Goal: Task Accomplishment & Management: Complete application form

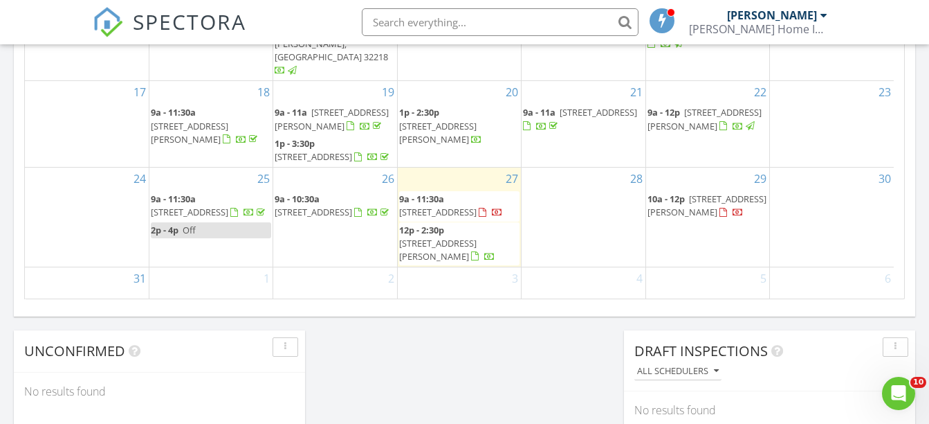
scroll to position [986, 0]
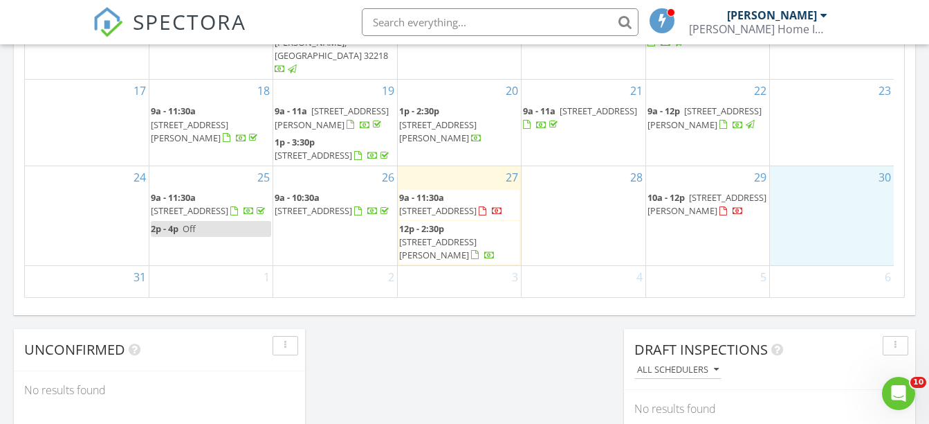
click at [831, 223] on div "30" at bounding box center [832, 215] width 124 height 99
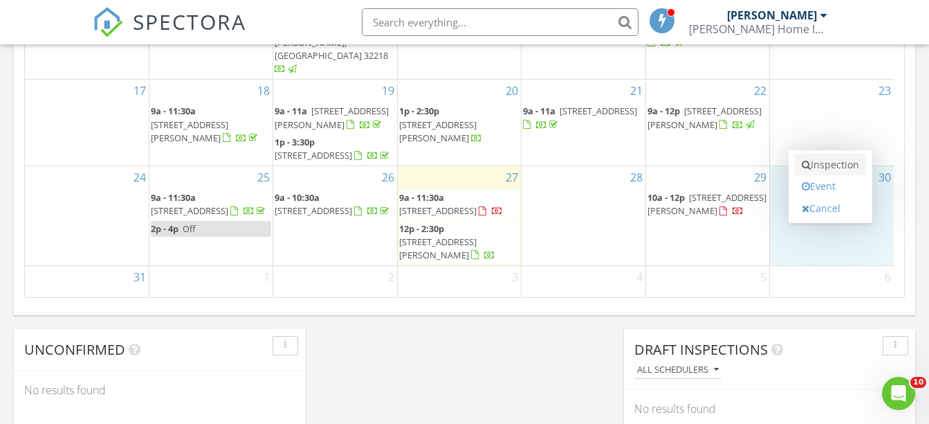
click at [832, 160] on link "Inspection" at bounding box center [830, 165] width 71 height 22
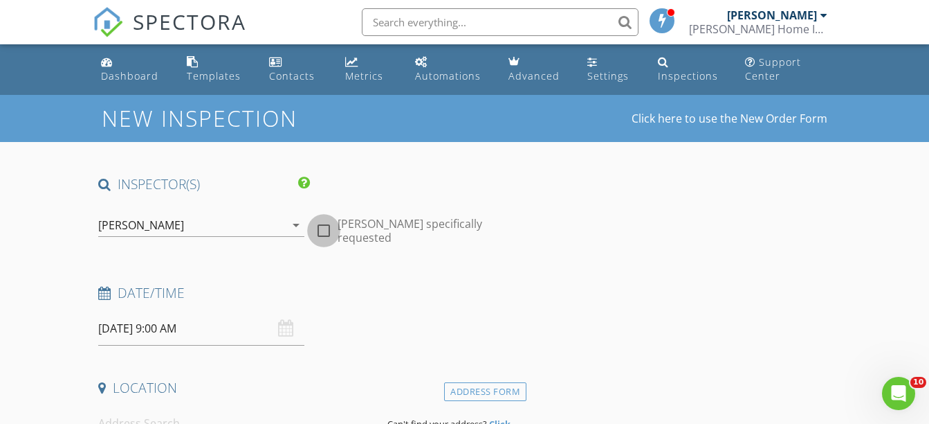
click at [325, 231] on div at bounding box center [324, 231] width 24 height 24
checkbox input "true"
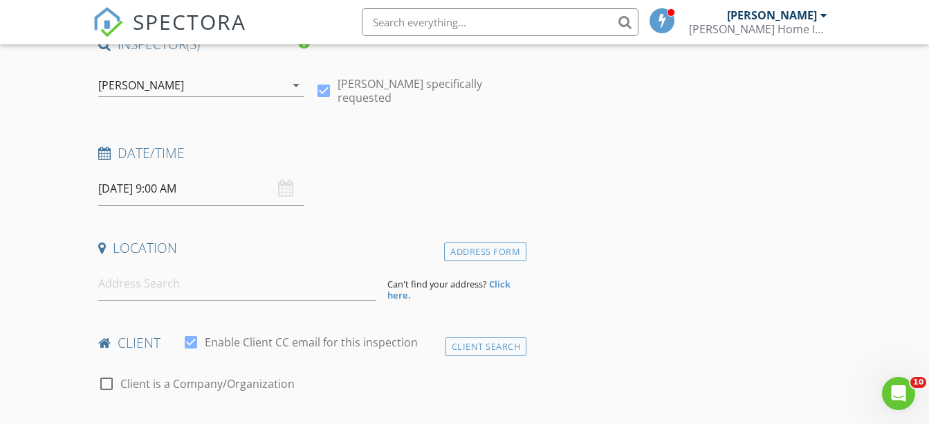
scroll to position [143, 0]
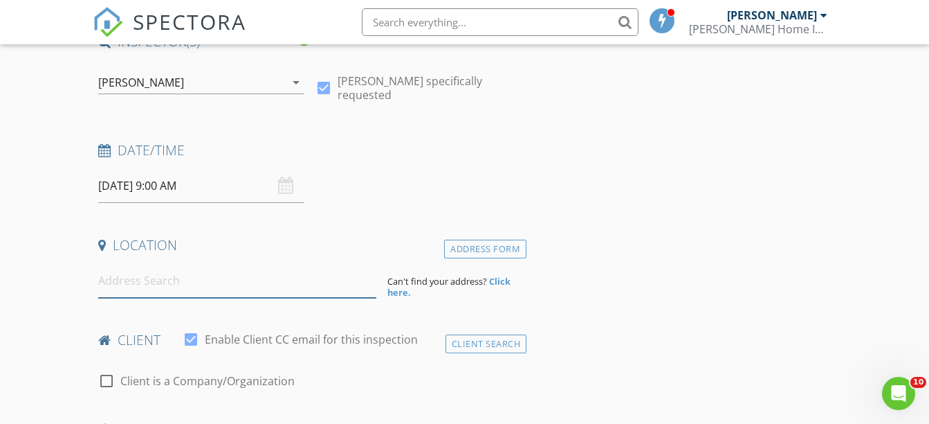
click at [149, 289] on input at bounding box center [237, 281] width 278 height 34
type input "10932 Torrin Road, Jacksonville, FL, USA"
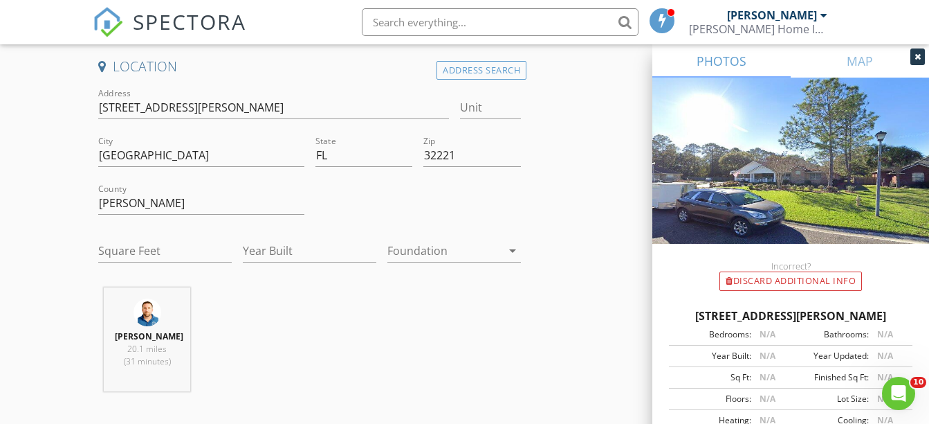
scroll to position [322, 0]
click at [134, 252] on input "Square Feet" at bounding box center [165, 250] width 134 height 23
type input "3277"
click at [280, 253] on input "Year Built" at bounding box center [310, 250] width 134 height 23
type input "2005"
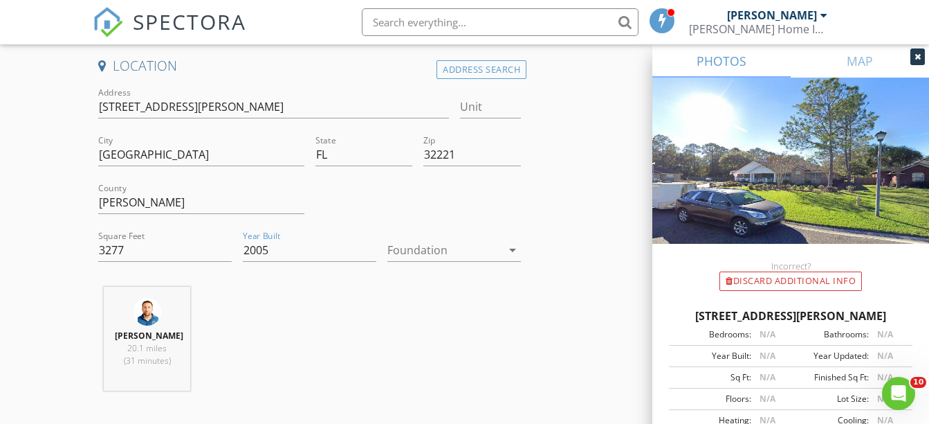
click at [406, 245] on div at bounding box center [445, 250] width 114 height 22
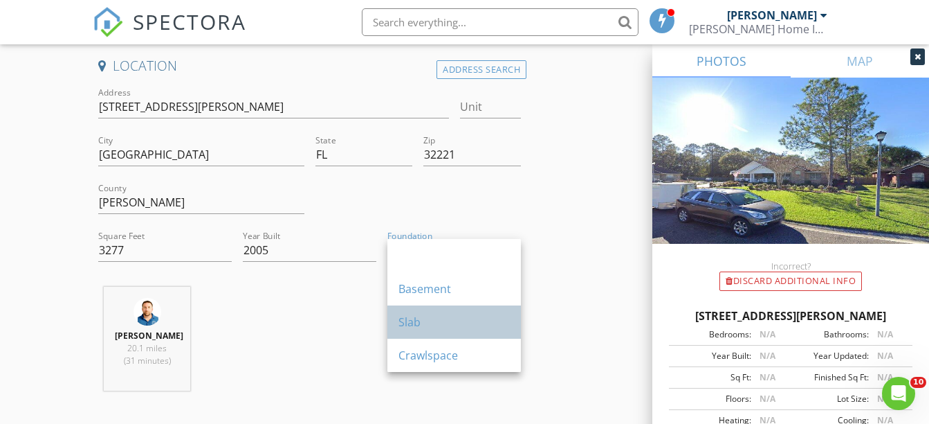
click at [405, 314] on div "Slab" at bounding box center [454, 321] width 111 height 17
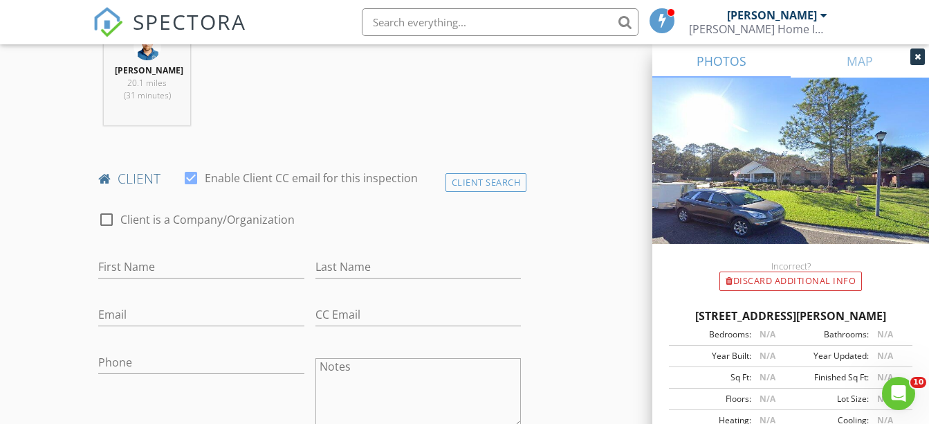
scroll to position [588, 0]
click at [118, 268] on input "First Name" at bounding box center [201, 266] width 206 height 23
type input "[PERSON_NAME]"
click at [370, 275] on input "Last Name" at bounding box center [419, 266] width 206 height 23
type input "Kettles"
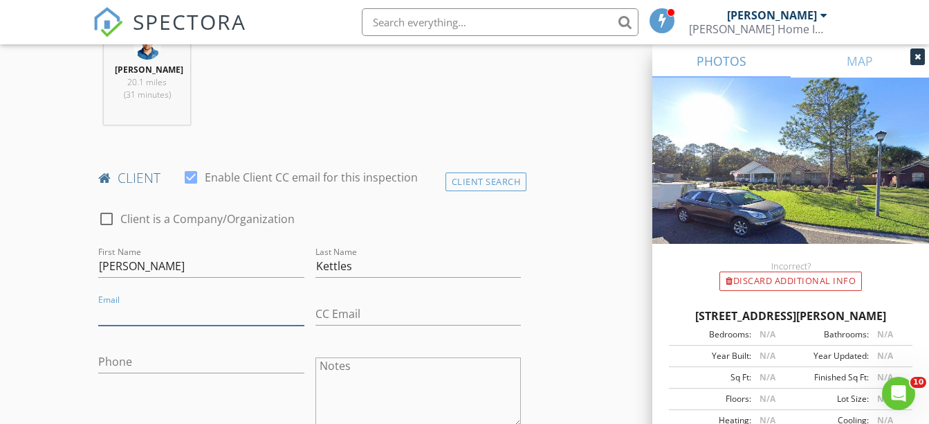
click at [196, 322] on input "Email" at bounding box center [201, 313] width 206 height 23
type input "[EMAIL_ADDRESS][DOMAIN_NAME]"
click at [190, 371] on input "Phone" at bounding box center [201, 361] width 206 height 23
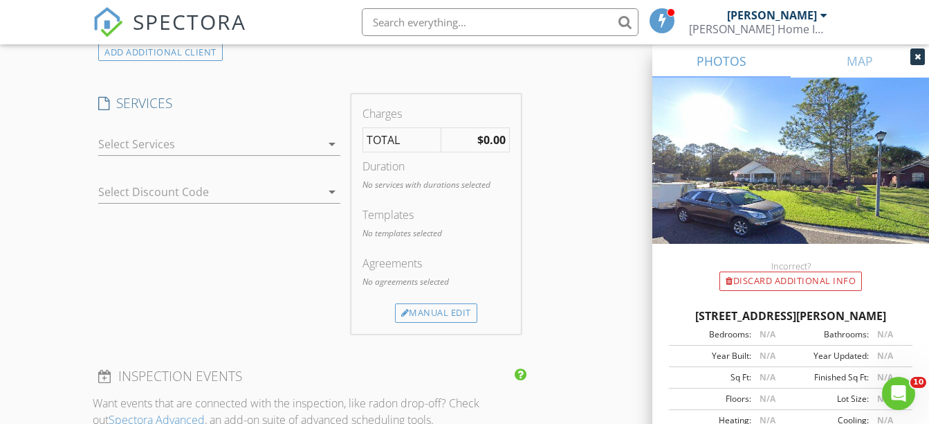
scroll to position [1101, 0]
type input "[PHONE_NUMBER]"
click at [438, 322] on div "Manual Edit" at bounding box center [436, 311] width 82 height 19
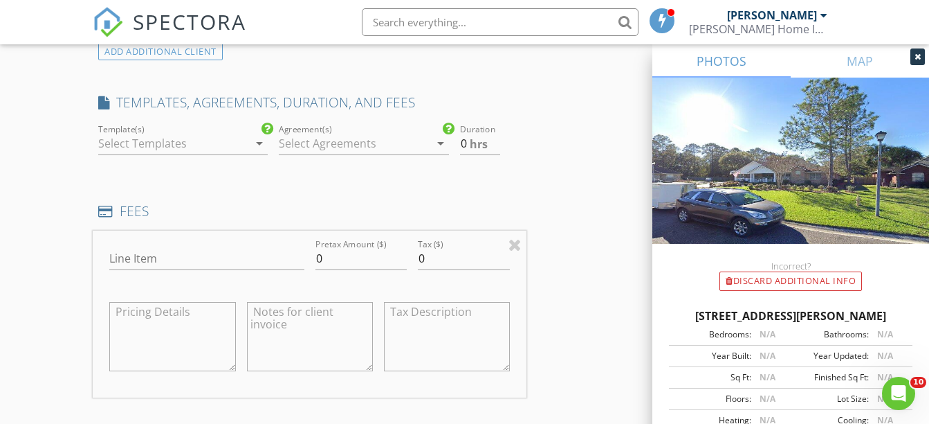
click at [208, 152] on div at bounding box center [173, 143] width 150 height 22
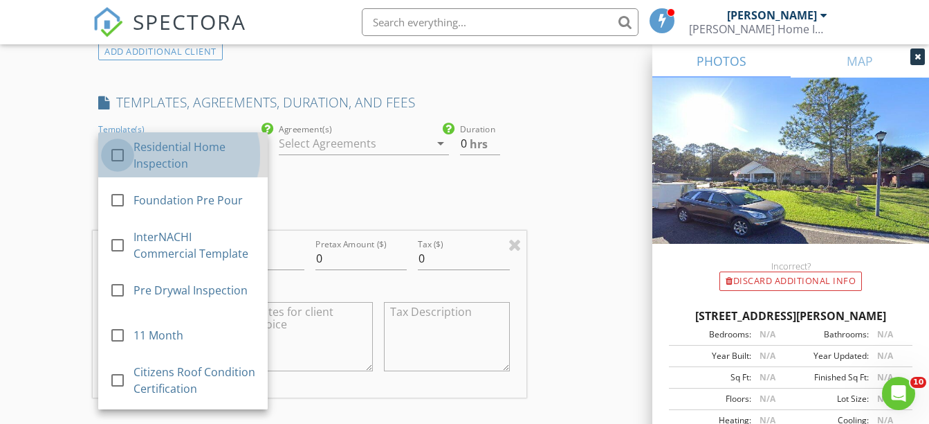
click at [116, 165] on div at bounding box center [118, 155] width 24 height 24
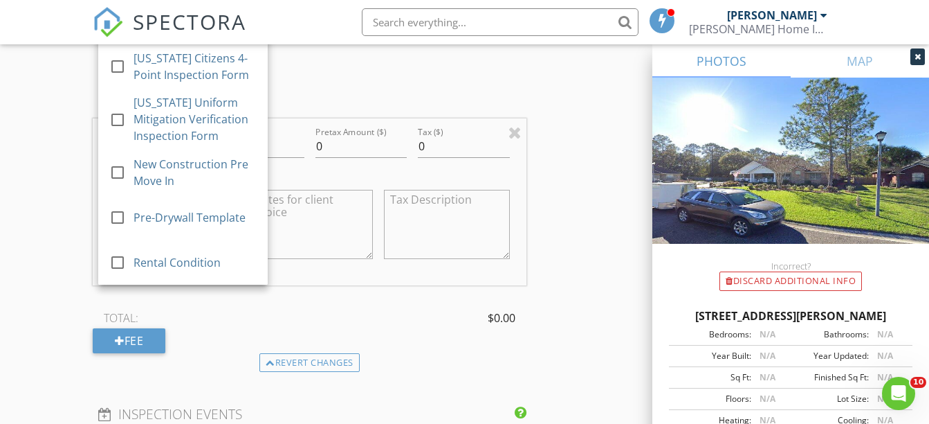
scroll to position [1226, 0]
click at [55, 197] on div "New Inspection Click here to use the New Order Form INSPECTOR(S) check_box Mich…" at bounding box center [464, 141] width 929 height 2545
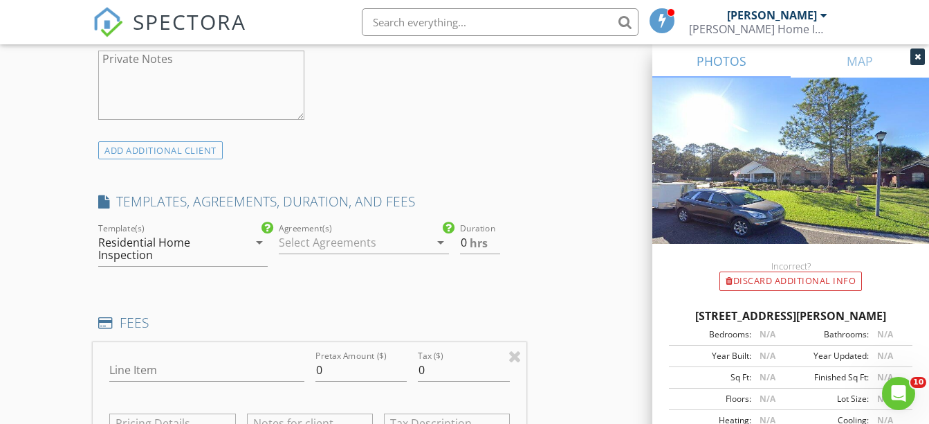
scroll to position [1000, 0]
click at [370, 255] on div at bounding box center [354, 244] width 150 height 22
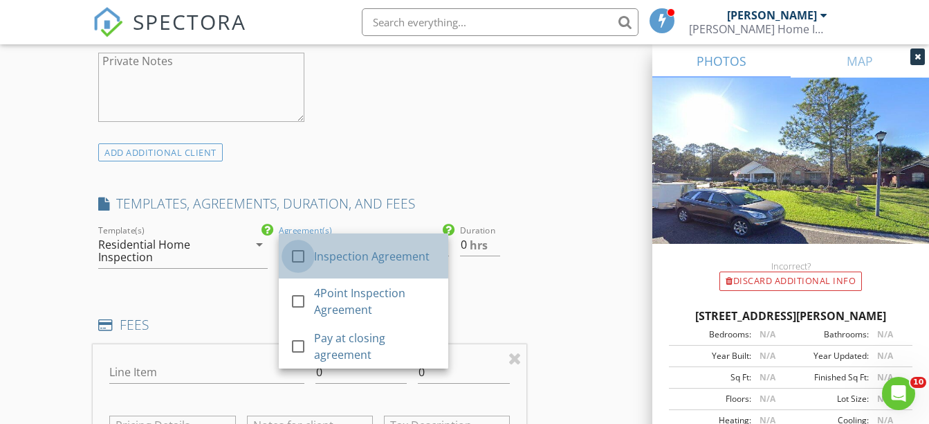
click at [298, 267] on div at bounding box center [298, 256] width 24 height 24
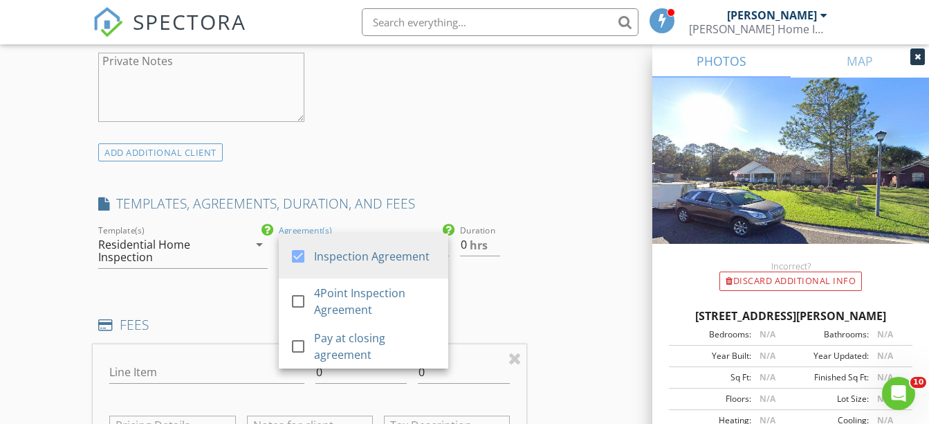
click at [545, 302] on div "INSPECTOR(S) check_box Michael DeFurio PRIMARY Michael DeFurio arrow_drop_down …" at bounding box center [464, 391] width 743 height 2432
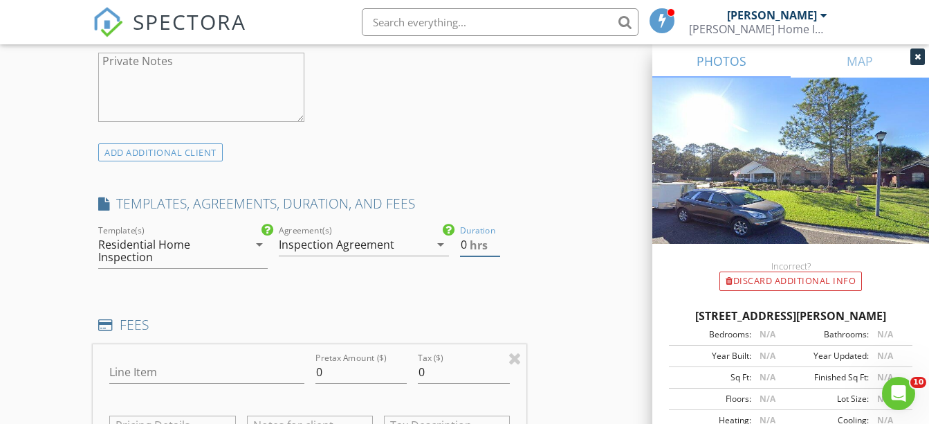
click at [466, 256] on input "0" at bounding box center [480, 244] width 40 height 23
type input "3"
click at [45, 318] on div "New Inspection Click here to use the New Order Form INSPECTOR(S) check_box Mich…" at bounding box center [464, 367] width 929 height 2545
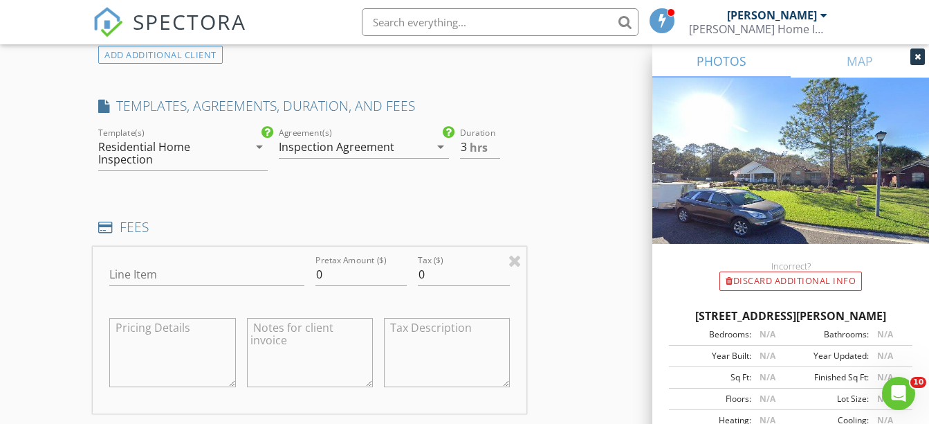
scroll to position [1098, 0]
click at [171, 282] on input "Line Item" at bounding box center [206, 273] width 194 height 23
click at [29, 290] on div "New Inspection Click here to use the New Order Form INSPECTOR(S) check_box Mich…" at bounding box center [464, 269] width 929 height 2545
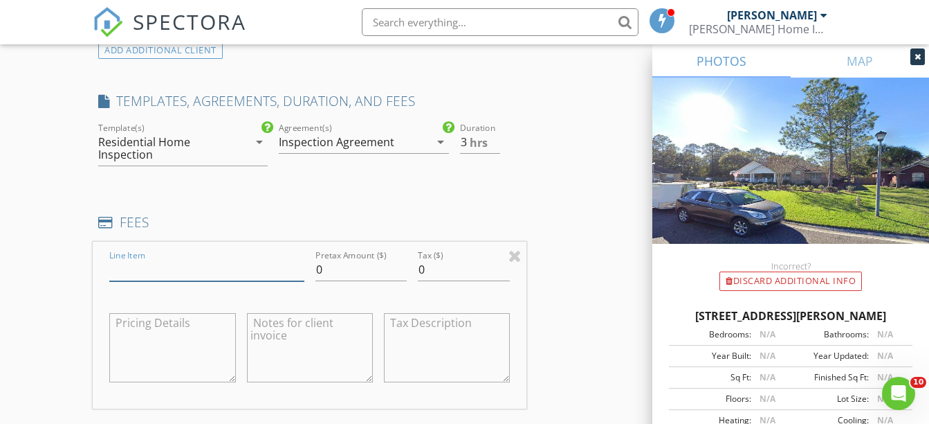
click at [198, 281] on input "Line Item" at bounding box center [206, 269] width 194 height 23
type input "Home Inspection"
click at [345, 281] on input "0" at bounding box center [362, 269] width 92 height 23
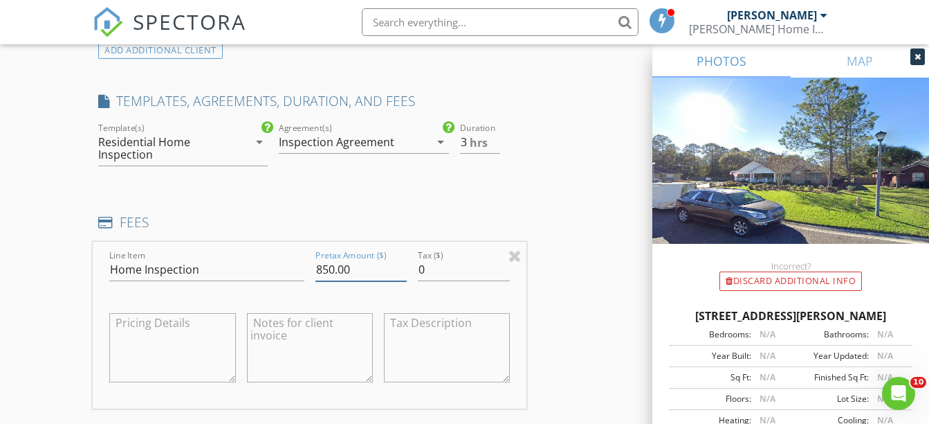
type input "850.00"
click at [554, 271] on div "INSPECTOR(S) check_box Michael DeFurio PRIMARY Michael DeFurio arrow_drop_down …" at bounding box center [464, 289] width 743 height 2432
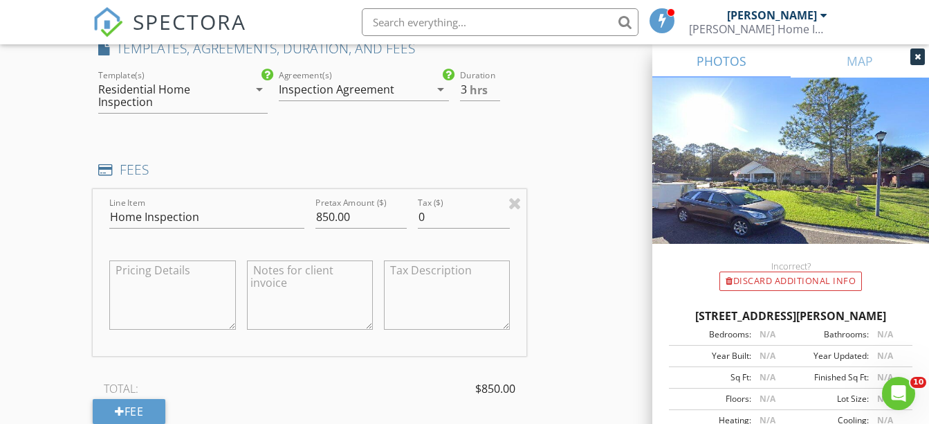
scroll to position [1196, 0]
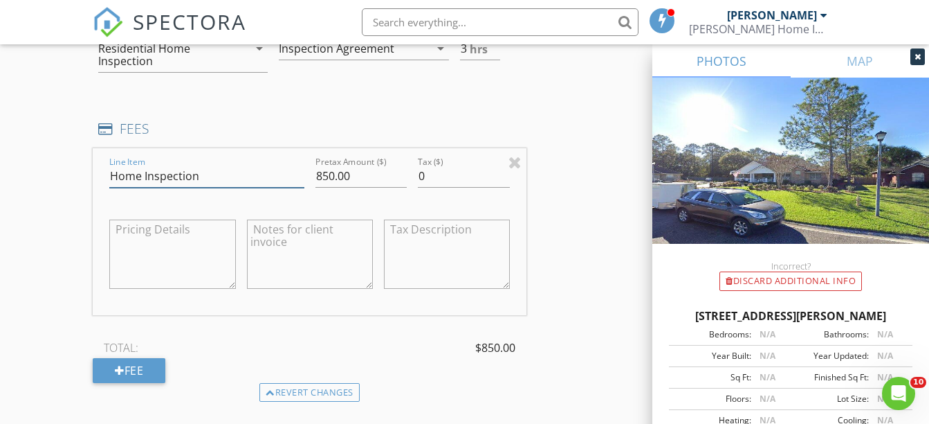
click at [266, 186] on input "Home Inspection" at bounding box center [206, 176] width 194 height 23
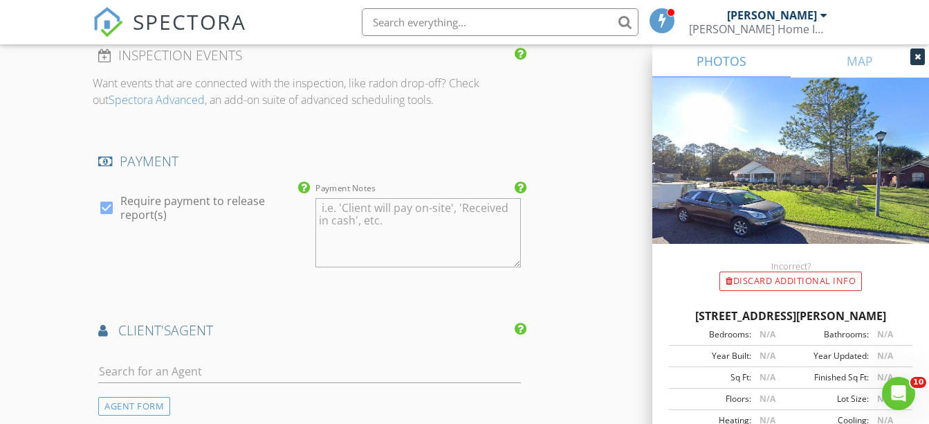
scroll to position [1640, 0]
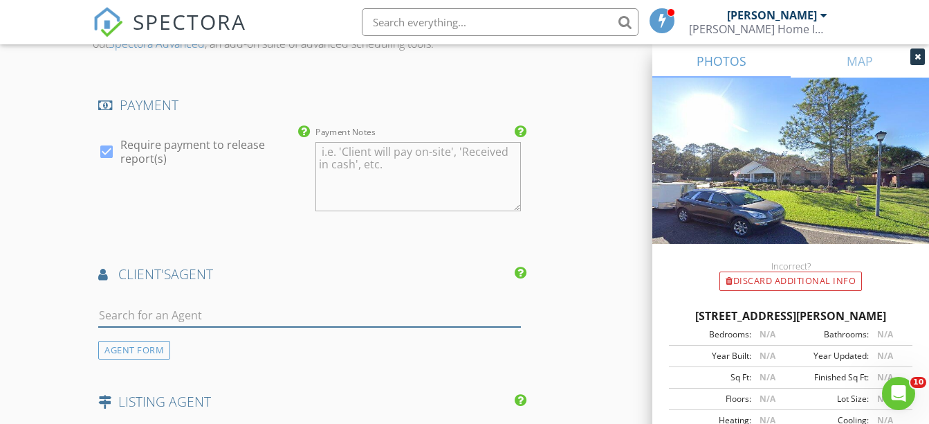
click at [125, 325] on input "text" at bounding box center [309, 315] width 423 height 23
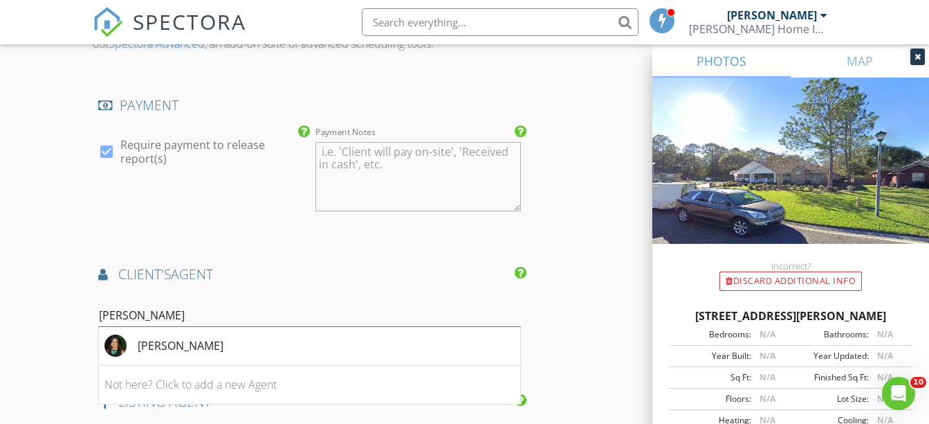
type input "Katin"
click at [134, 356] on div "[PERSON_NAME]" at bounding box center [163, 345] width 119 height 22
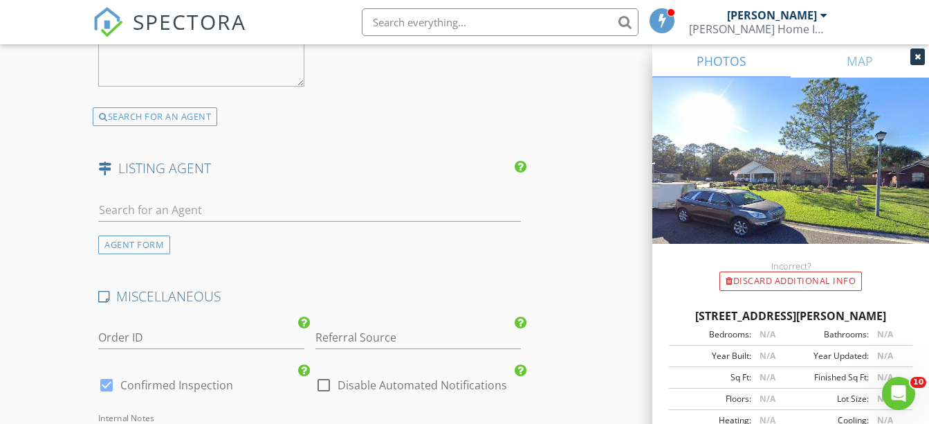
scroll to position [2189, 0]
click at [145, 219] on input "text" at bounding box center [309, 209] width 423 height 23
type input "G"
click at [146, 253] on div "AGENT FORM" at bounding box center [134, 244] width 72 height 19
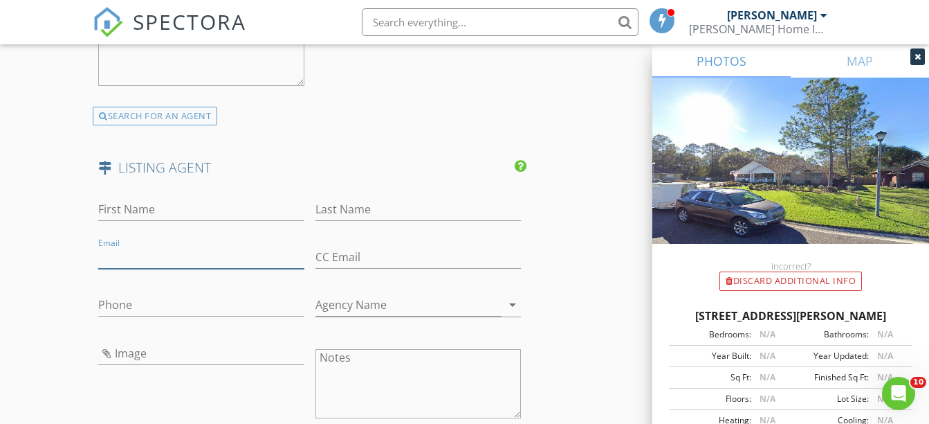
click at [147, 269] on input "Email" at bounding box center [201, 257] width 206 height 23
paste input "[PERSON_NAME][EMAIL_ADDRESS][DOMAIN_NAME]"
type input "[PERSON_NAME][EMAIL_ADDRESS][DOMAIN_NAME]"
click at [134, 213] on input "First Name" at bounding box center [201, 209] width 206 height 23
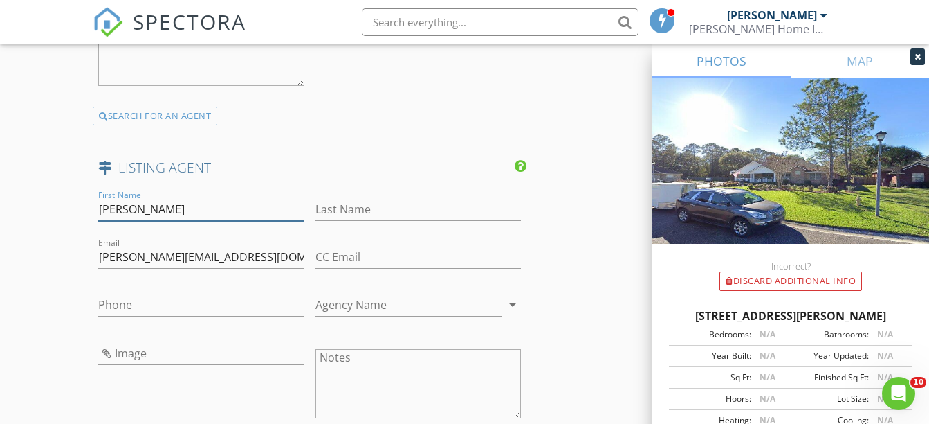
type input "Gary"
click at [387, 221] on input "Last Name" at bounding box center [419, 209] width 206 height 23
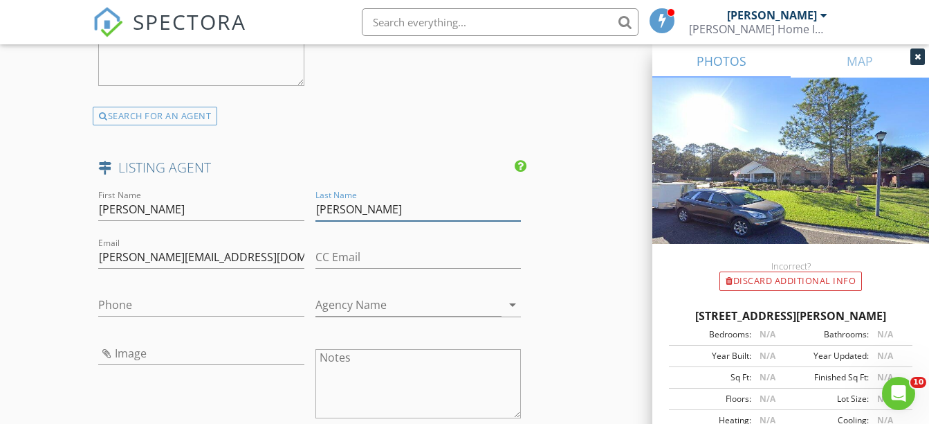
type input "McManus"
click at [387, 316] on input "Agency Name" at bounding box center [409, 304] width 186 height 23
type input "LPT Realty"
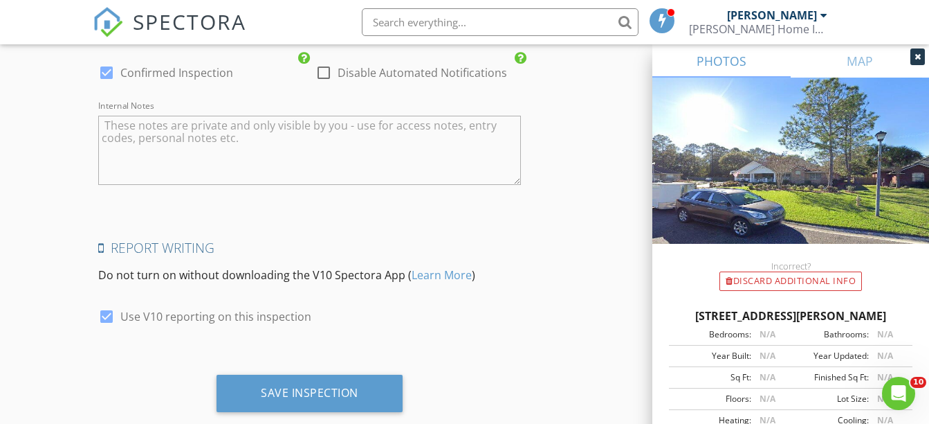
scroll to position [2815, 0]
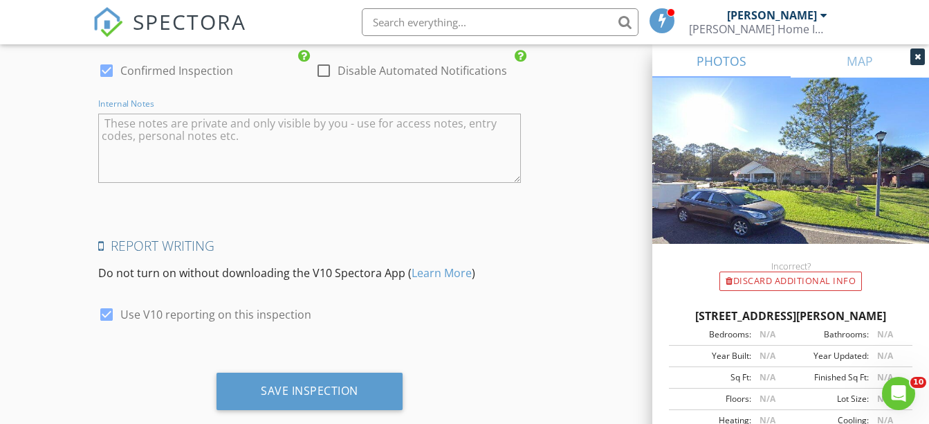
click at [148, 138] on textarea "Internal Notes" at bounding box center [309, 147] width 423 height 69
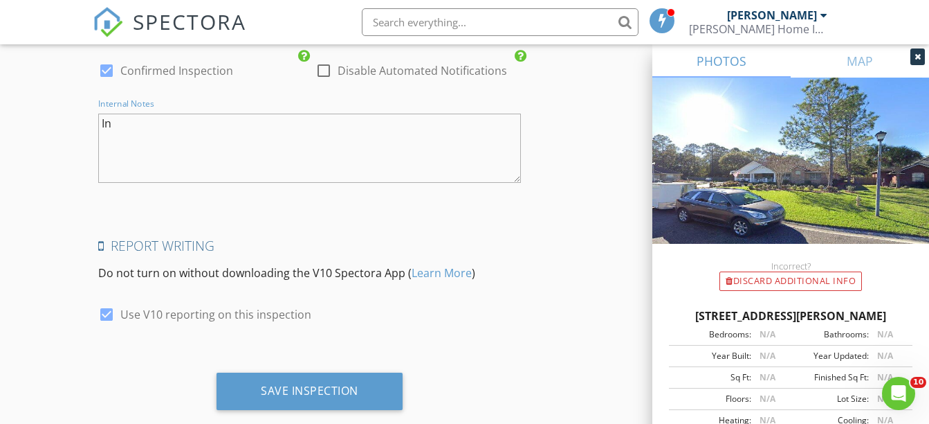
type textarea "I"
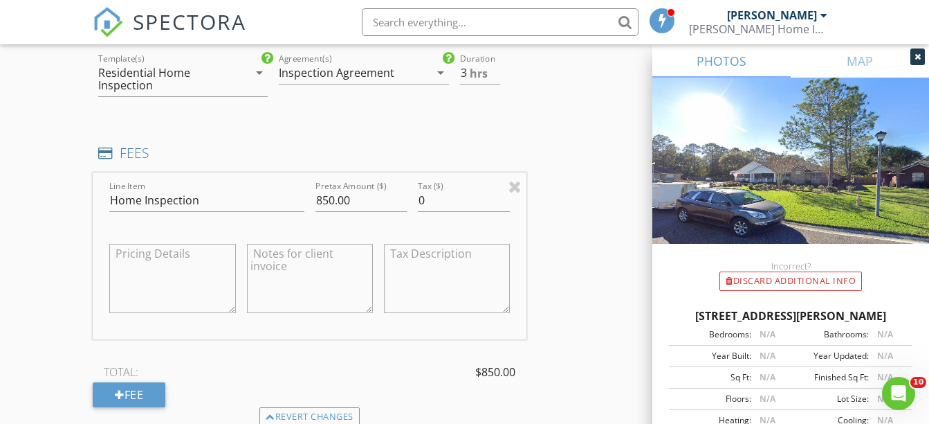
scroll to position [1172, 0]
type textarea "Home, WDO, Pool, Insurance Reports"
click at [315, 274] on textarea at bounding box center [310, 277] width 126 height 69
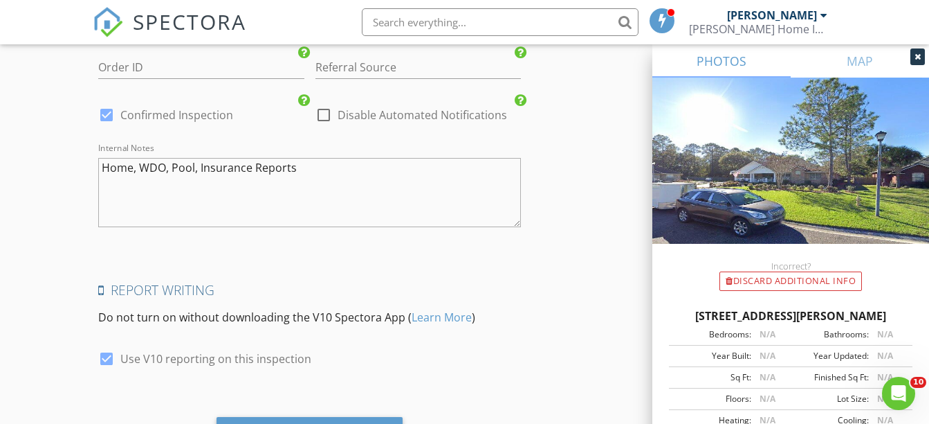
scroll to position [2857, 0]
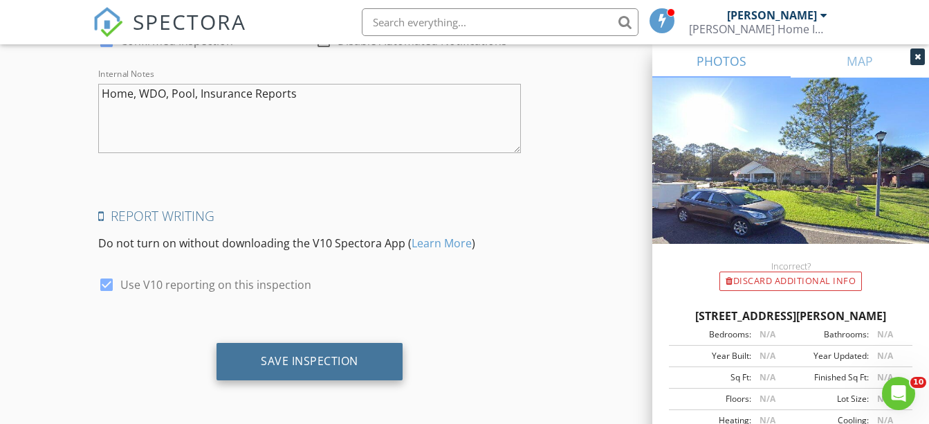
type textarea "Includes Insurance Reports, General Pool Inspection, and WDO Inspection"
click at [304, 360] on div "Save Inspection" at bounding box center [310, 361] width 98 height 14
